Goal: Check status: Check status

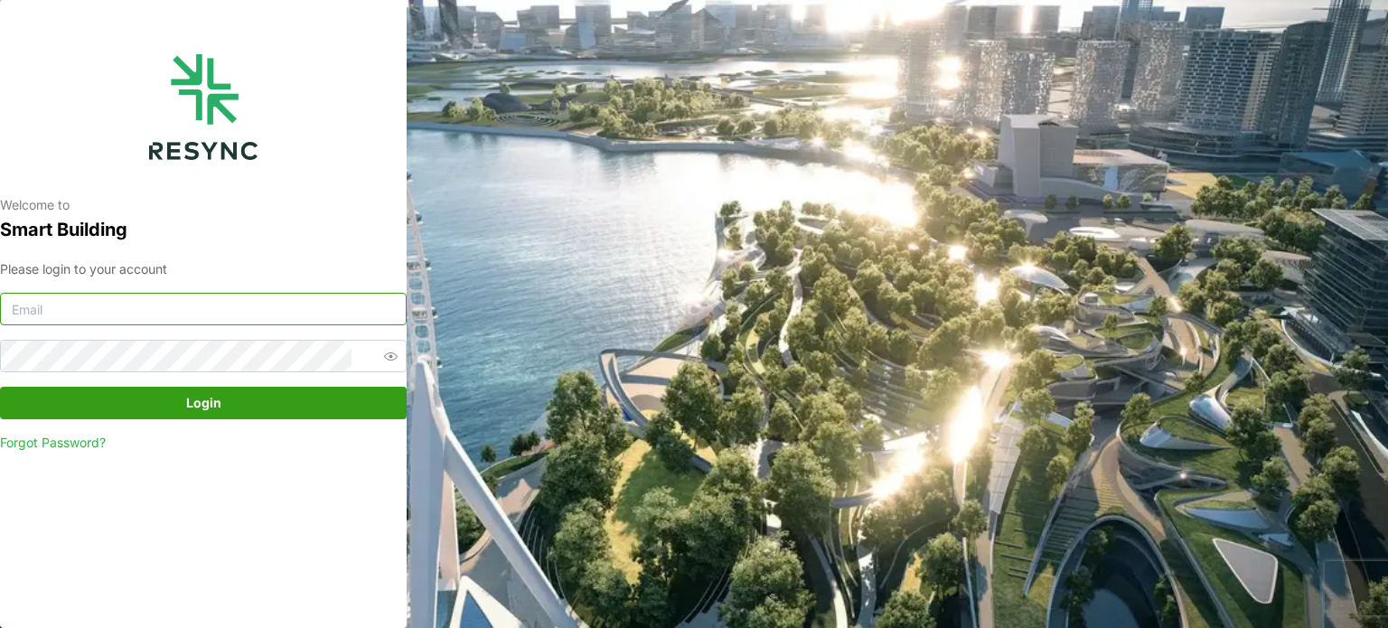
type input "serv354@nus.edu.sg"
click at [264, 396] on span "Login" at bounding box center [203, 403] width 372 height 31
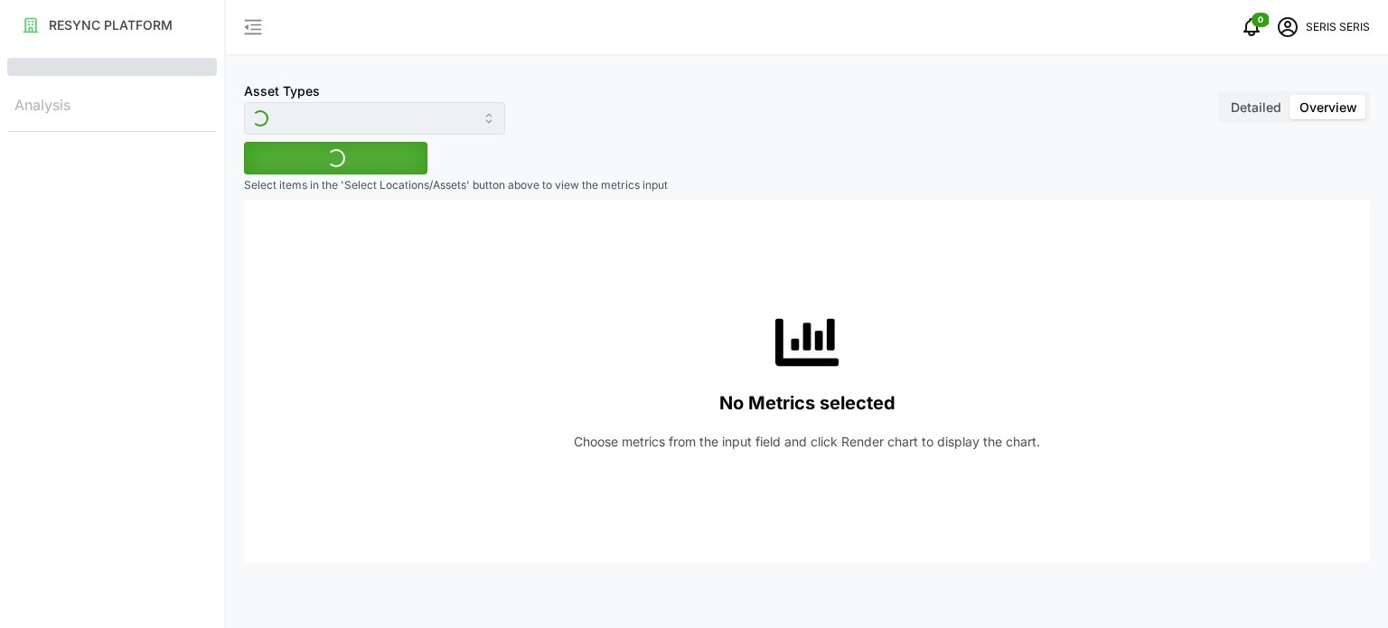
type input "Inverter"
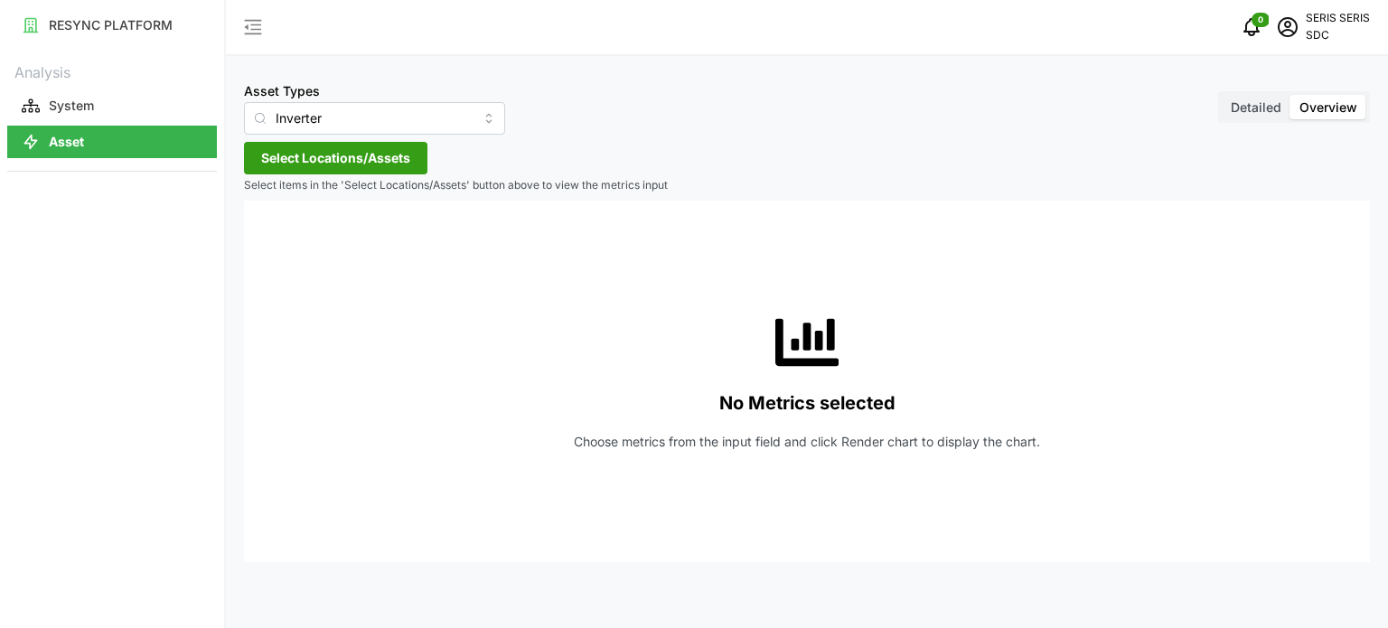
click at [372, 169] on span "Select Locations/Assets" at bounding box center [335, 158] width 149 height 31
click at [284, 243] on span "Select SDC-1" at bounding box center [290, 241] width 12 height 12
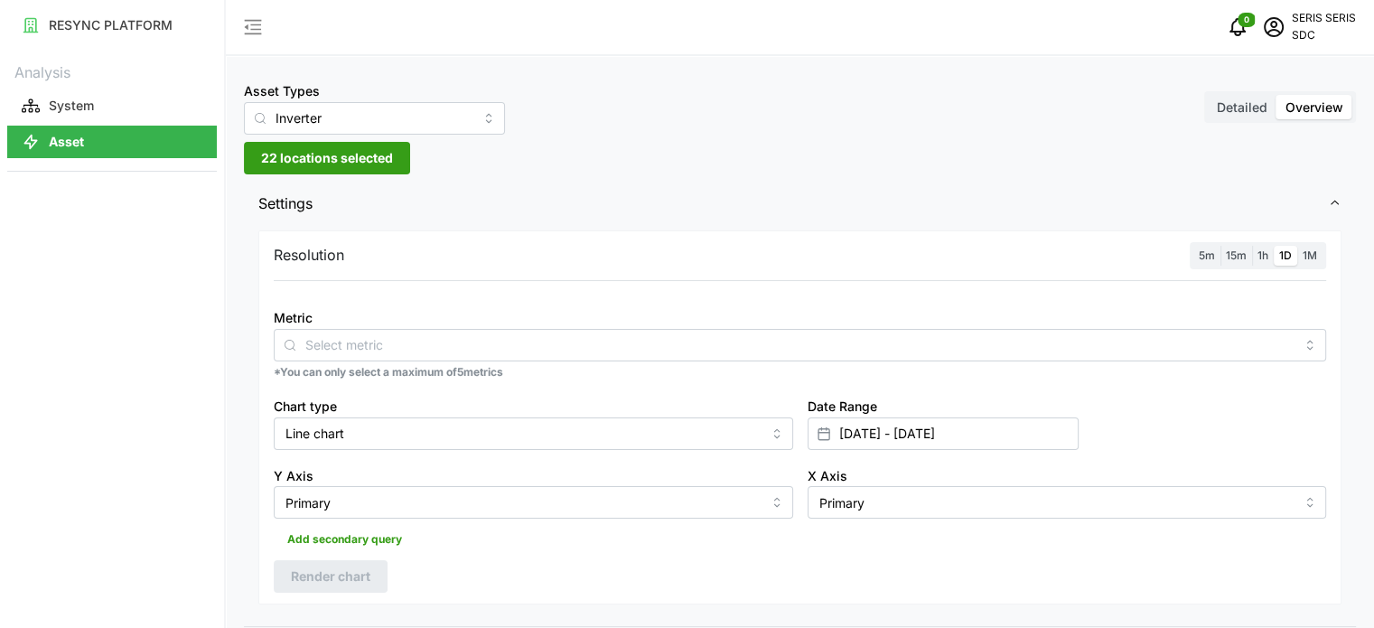
drag, startPoint x: 588, startPoint y: 223, endPoint x: 414, endPoint y: 295, distance: 188.4
click at [585, 225] on span "Settings" at bounding box center [793, 204] width 1070 height 44
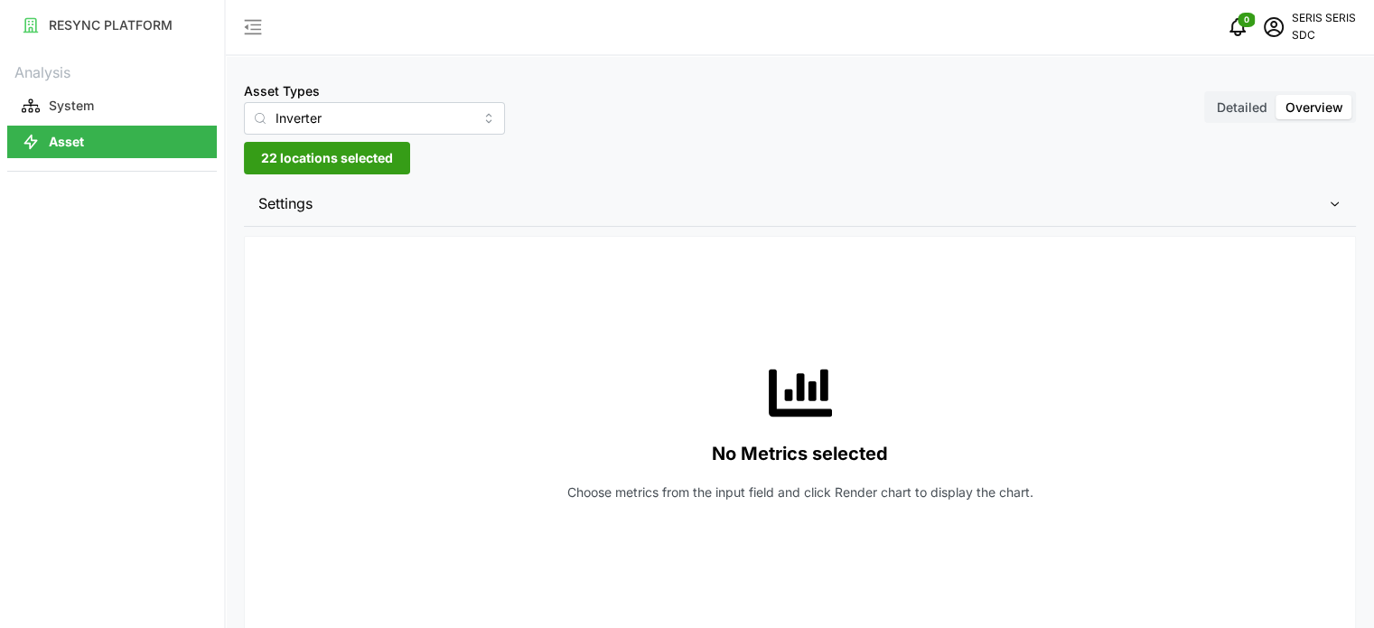
click at [414, 209] on span "Settings" at bounding box center [793, 204] width 1070 height 44
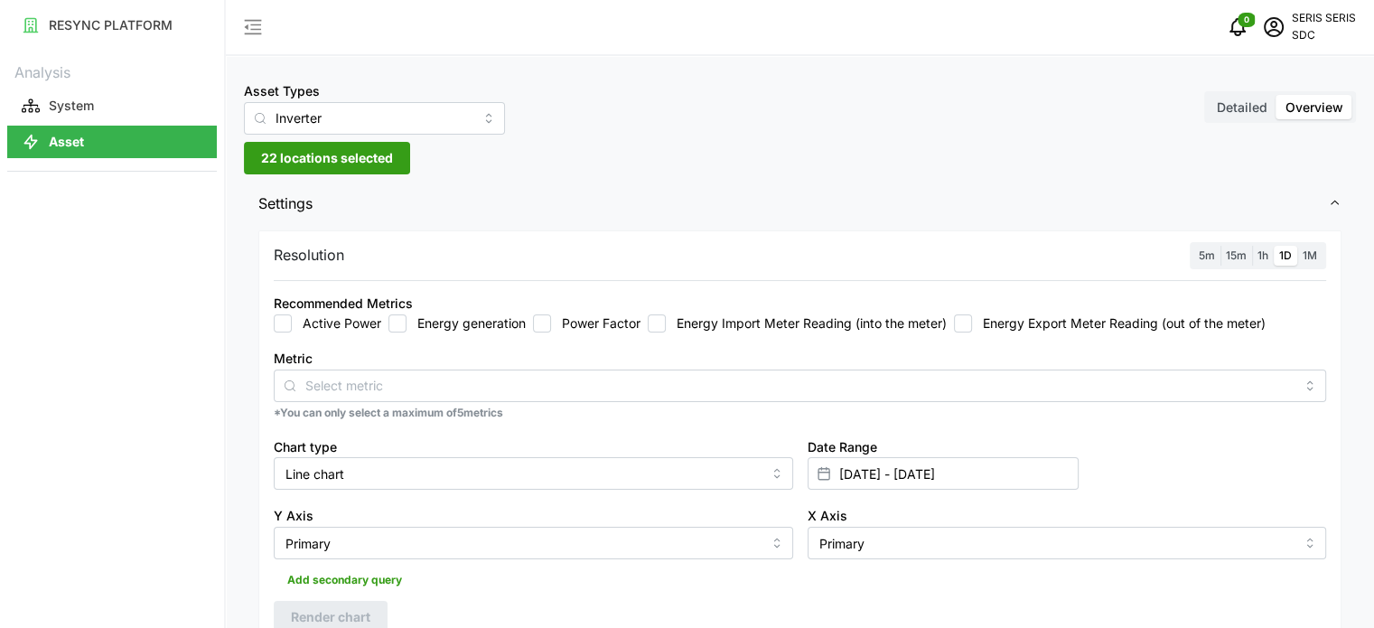
click at [399, 324] on input "Energy generation" at bounding box center [397, 323] width 18 height 18
checkbox input "true"
click at [877, 457] on div "10 Sep 2025 - 10 Sep 2025" at bounding box center [943, 473] width 271 height 33
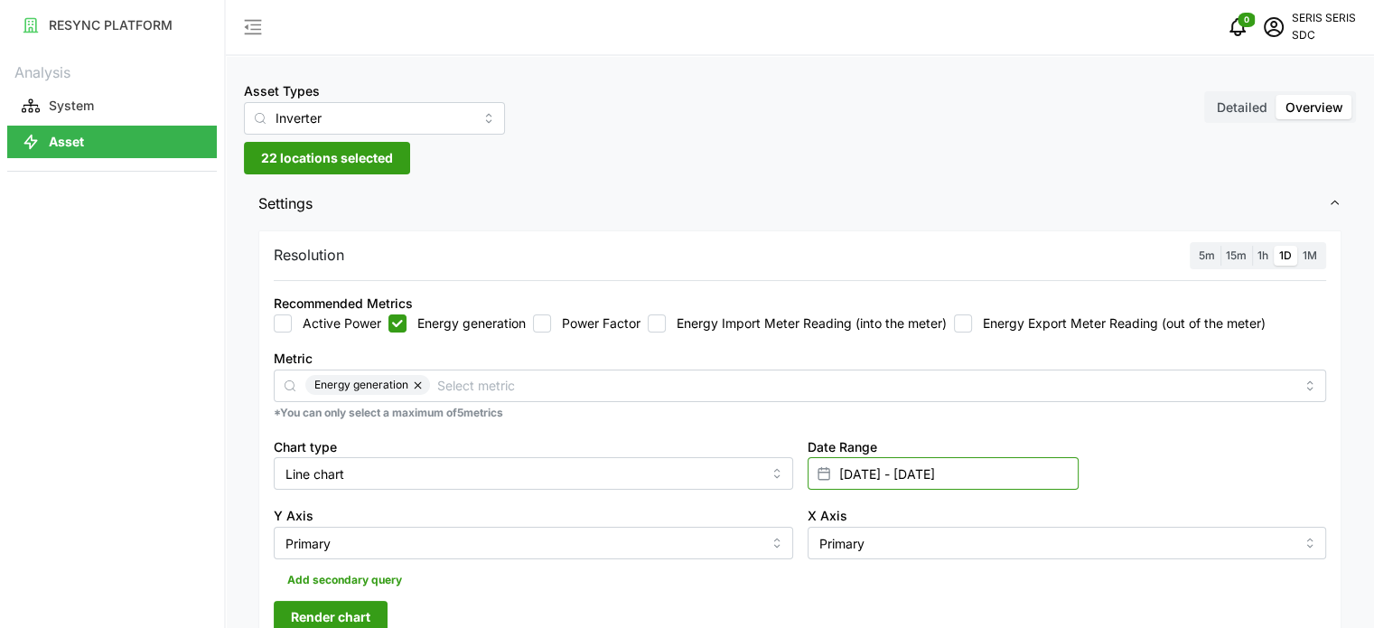
click at [885, 472] on input "10 Sep 2025 - 10 Sep 2025" at bounding box center [943, 473] width 271 height 33
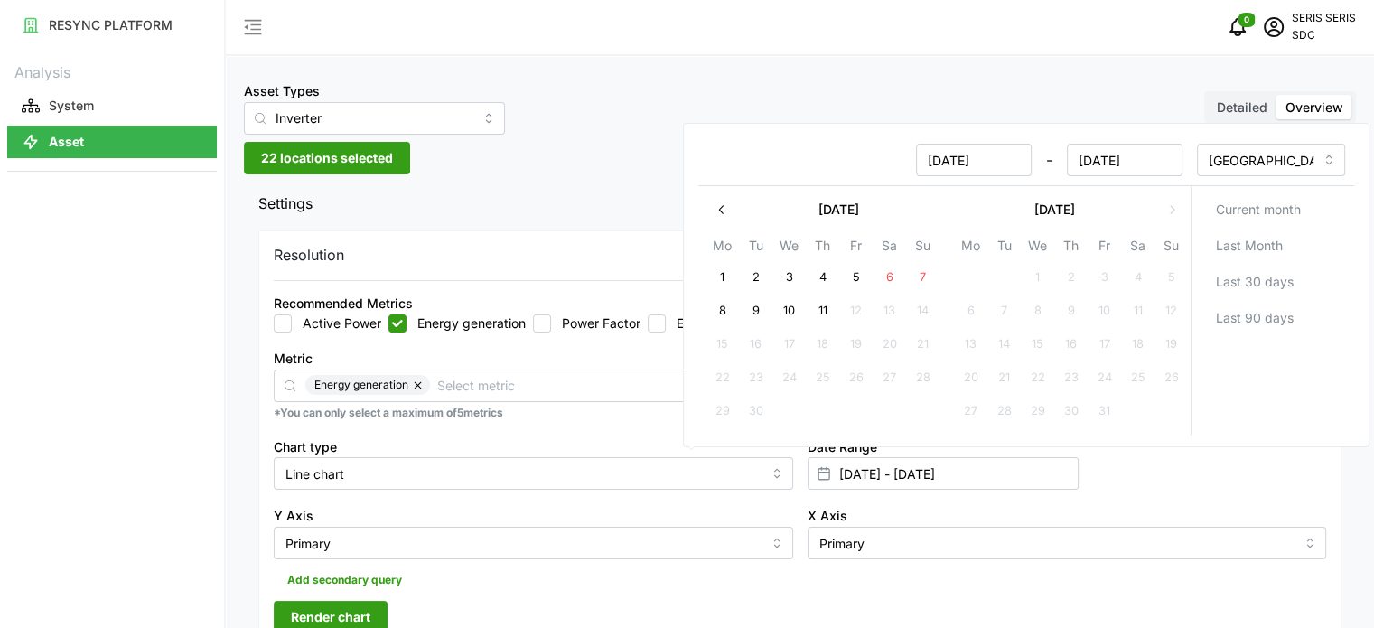
click at [824, 310] on button "11" at bounding box center [822, 311] width 33 height 33
type input "10 Sep 2025 - 11 Sep 2025"
type input "11 Sep 2025"
click at [824, 310] on button "11" at bounding box center [822, 311] width 33 height 33
type input "11 Sep 2025 - 11 Sep 2025"
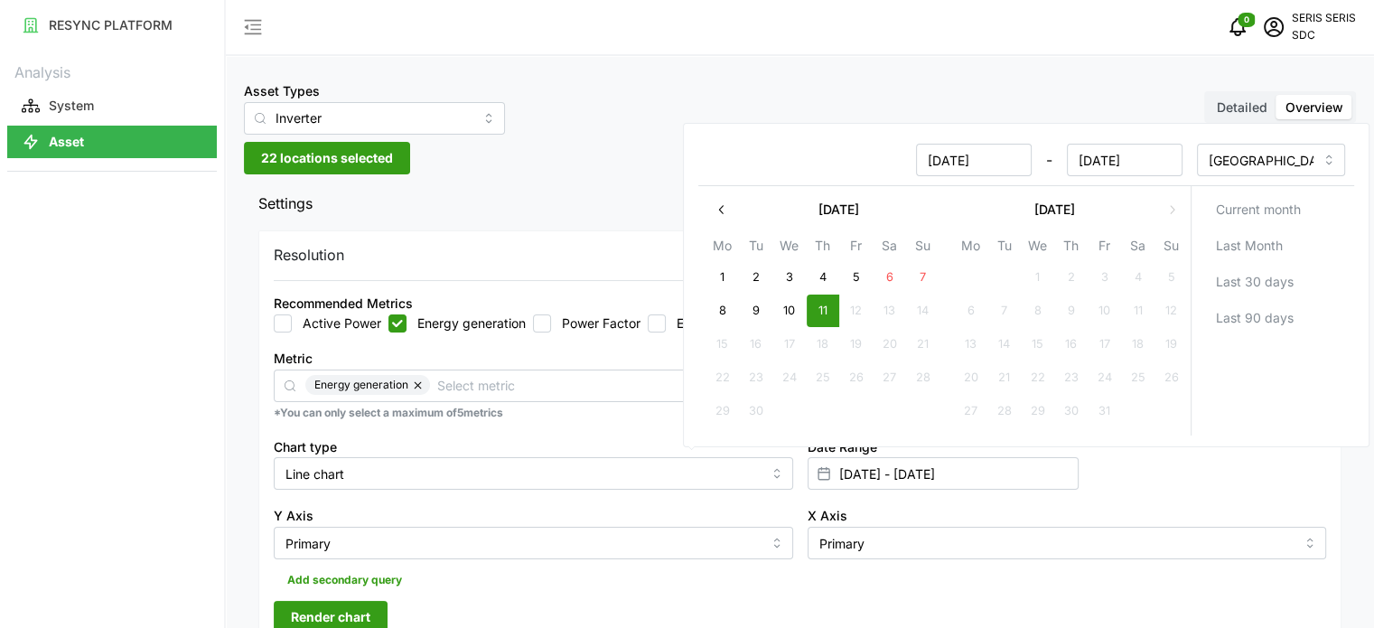
type input "11 Sep 2025"
click at [711, 498] on div "Y Axis Primary" at bounding box center [534, 532] width 534 height 70
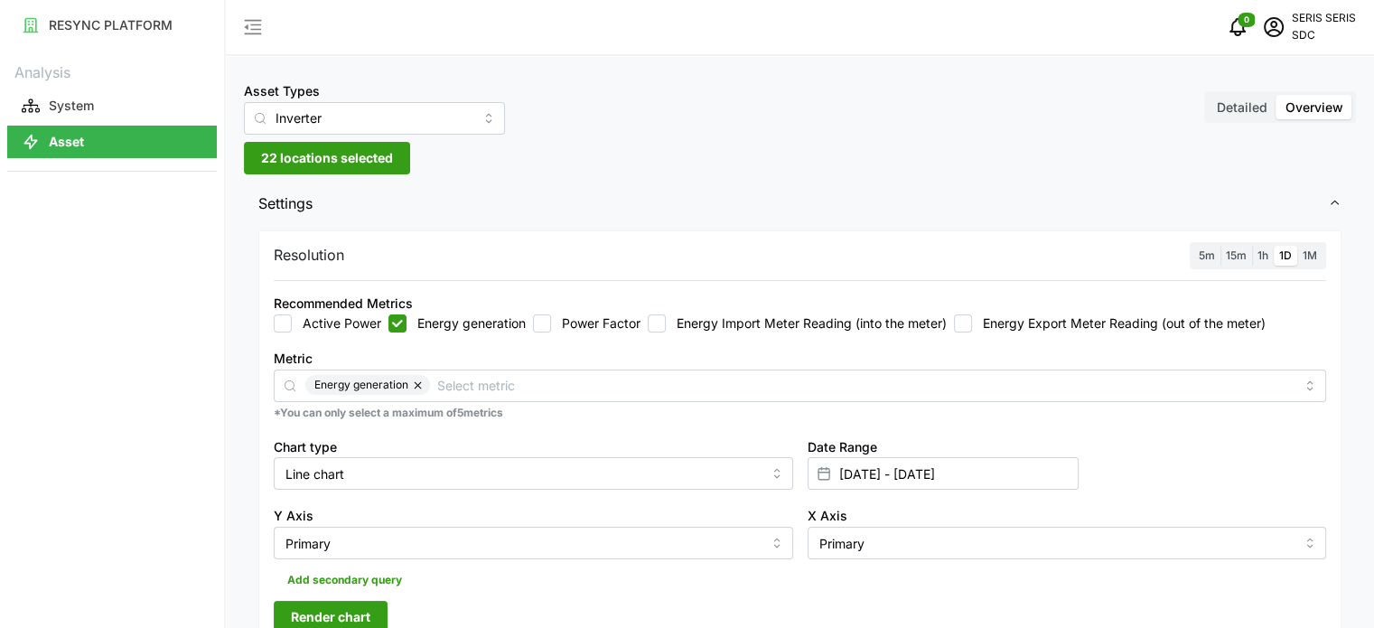
click at [329, 605] on span "Render chart" at bounding box center [331, 617] width 80 height 31
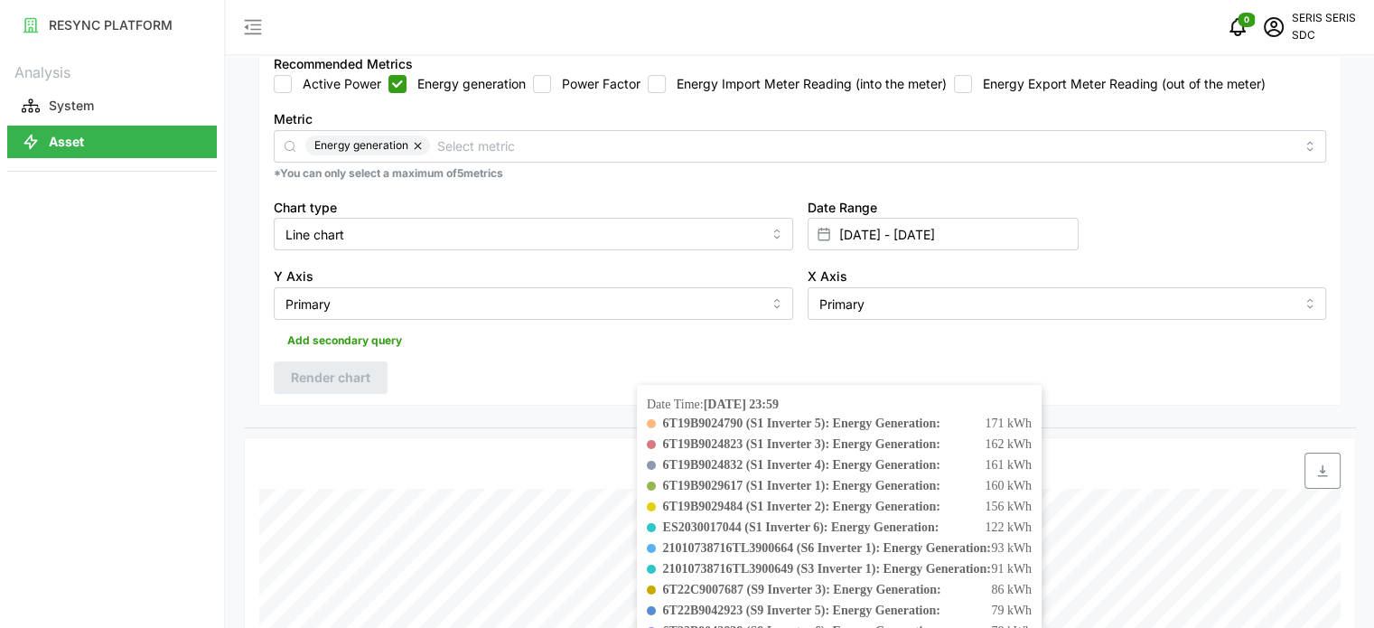
scroll to position [90, 0]
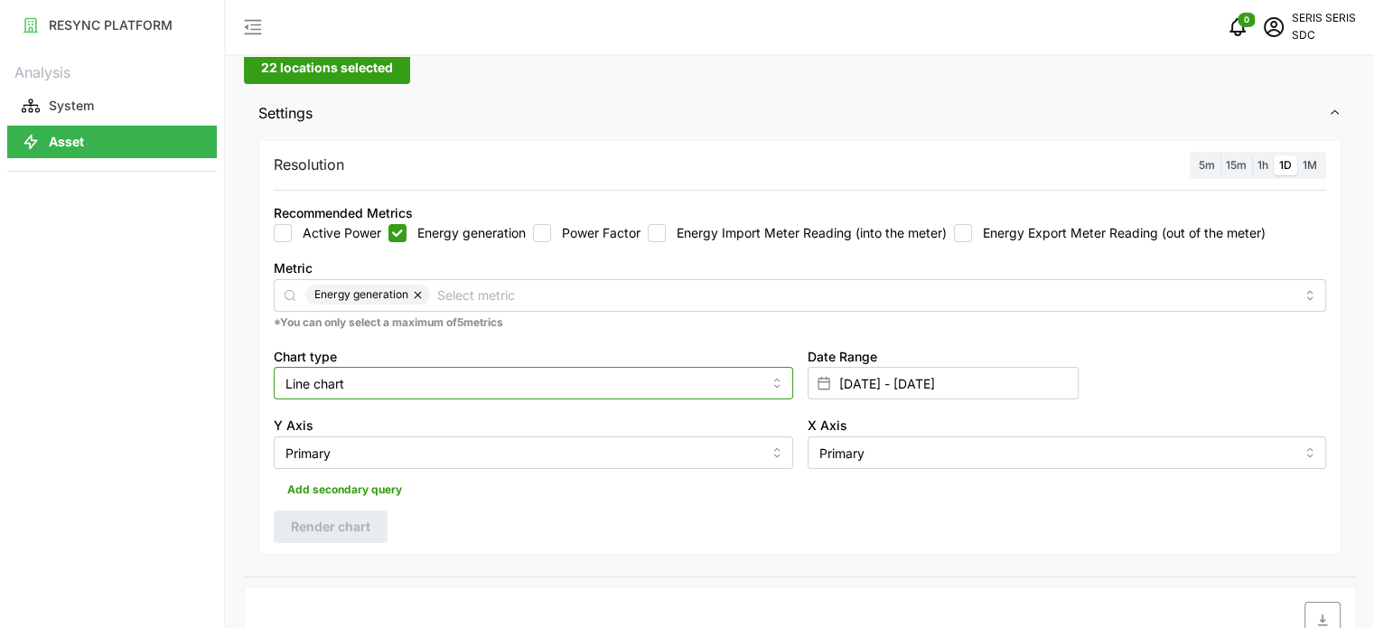
click at [437, 392] on input "Line chart" at bounding box center [533, 383] width 519 height 33
click at [432, 465] on div "Bar chart" at bounding box center [533, 457] width 510 height 31
type input "Bar chart"
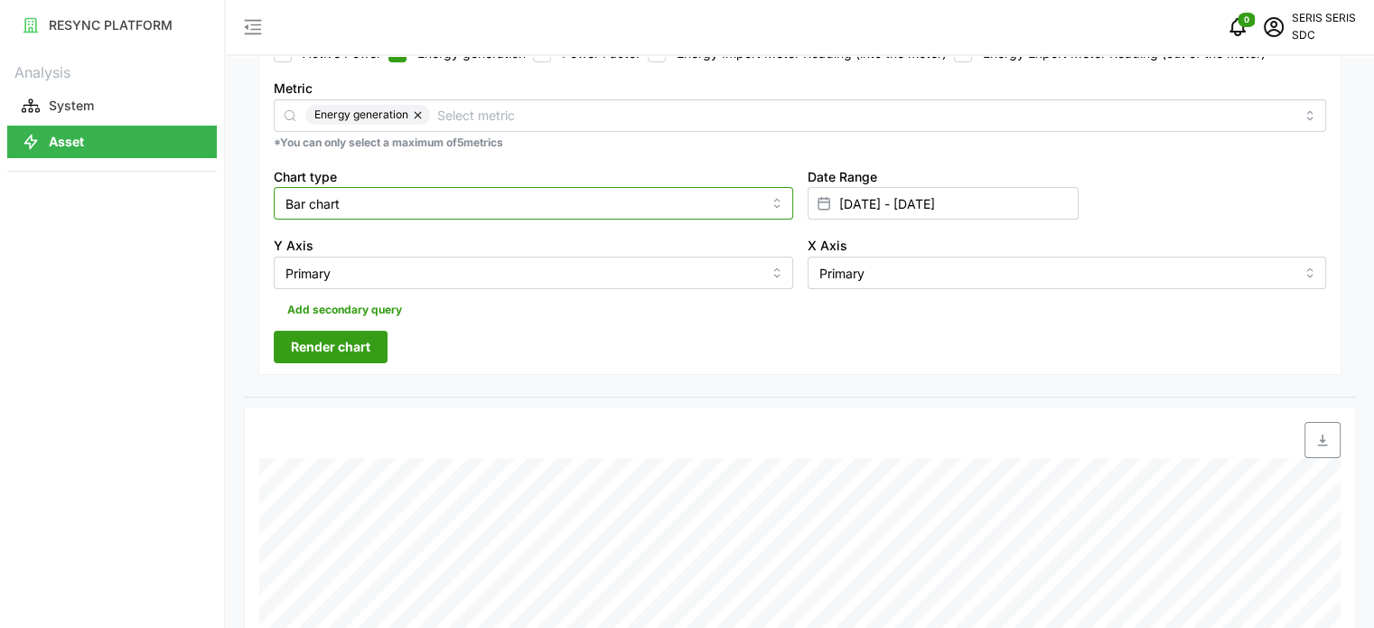
scroll to position [271, 0]
drag, startPoint x: 1326, startPoint y: 436, endPoint x: 435, endPoint y: 2, distance: 991.9
click at [1326, 436] on icon "button" at bounding box center [1322, 439] width 14 height 14
